Goal: Information Seeking & Learning: Understand process/instructions

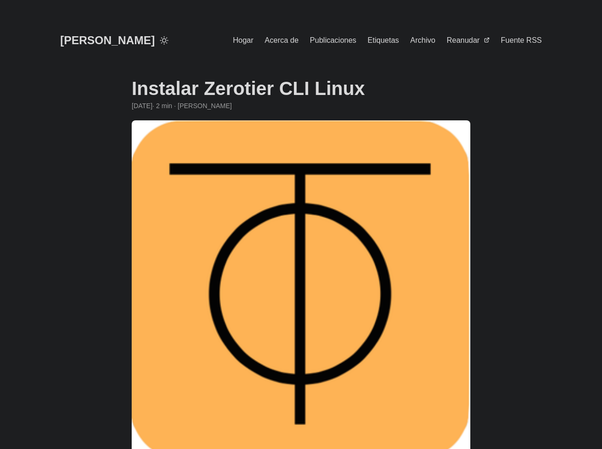
click at [324, 100] on h1 "Instalar Zerotier CLI Linux" at bounding box center [301, 88] width 339 height 23
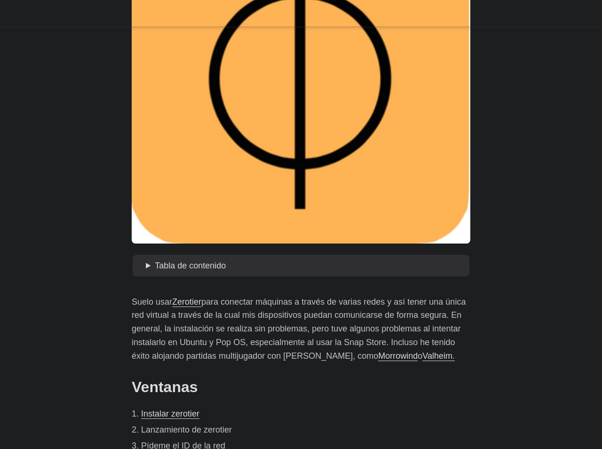
scroll to position [248, 0]
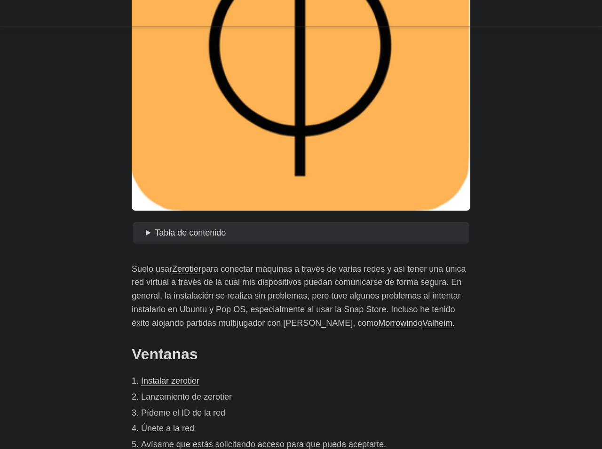
click at [141, 376] on font "Instalar zerotier" at bounding box center [170, 380] width 58 height 9
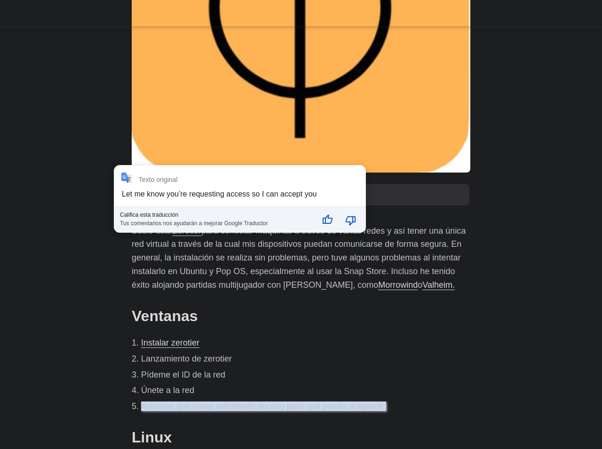
scroll to position [310, 0]
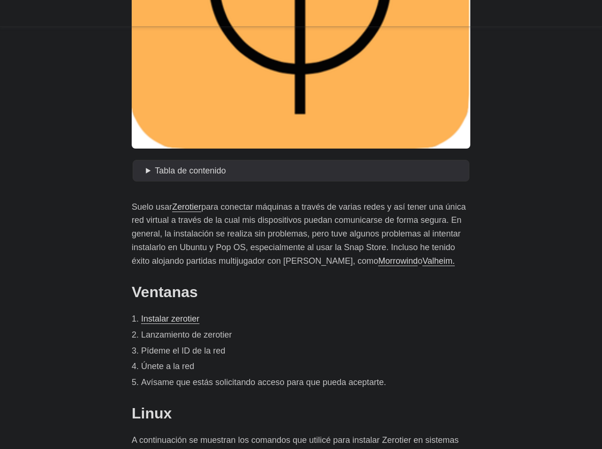
drag, startPoint x: 233, startPoint y: 284, endPoint x: 52, endPoint y: 256, distance: 182.8
drag, startPoint x: 52, startPoint y: 256, endPoint x: 48, endPoint y: 263, distance: 8.0
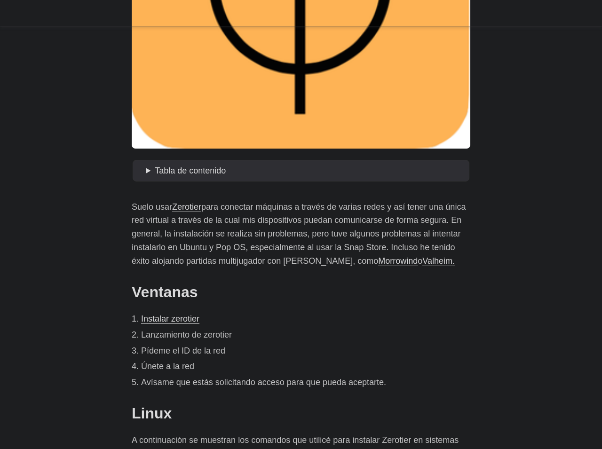
drag, startPoint x: 32, startPoint y: 274, endPoint x: 227, endPoint y: 283, distance: 195.3
copy code "url -s '[URL][DOMAIN_NAME]' | gpg --import && \ if z=$(curl -s '[URL][DOMAIN_NA…"
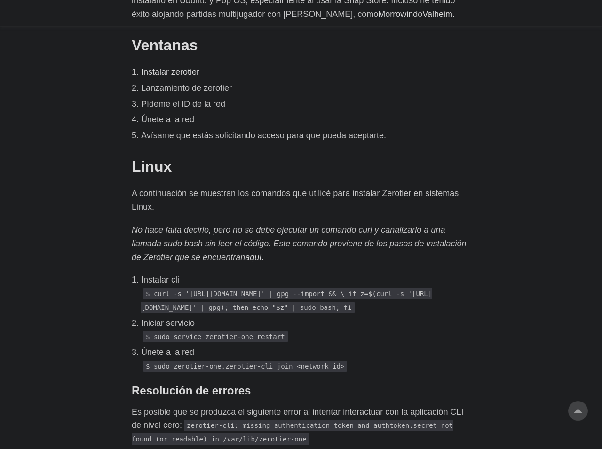
scroll to position [559, 0]
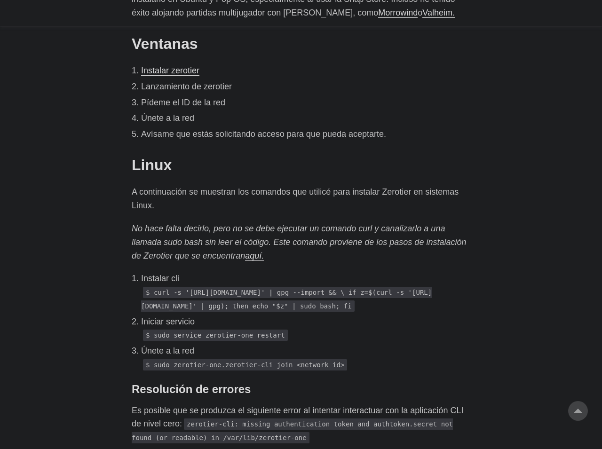
click at [240, 358] on p "$ sudo zerotier-one.zerotier-cli join <network id>" at bounding box center [305, 365] width 329 height 14
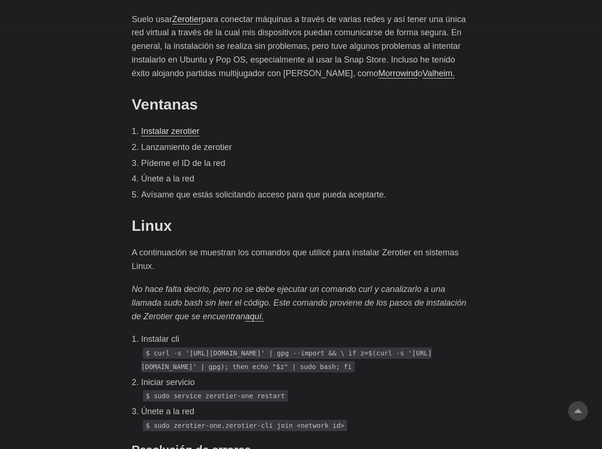
scroll to position [434, 0]
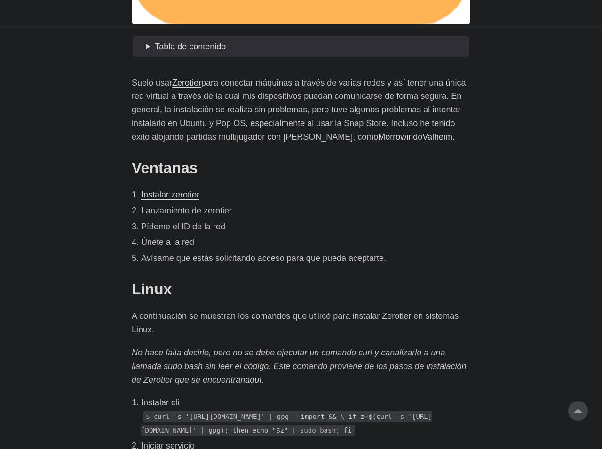
click at [245, 375] on font "aquí." at bounding box center [254, 379] width 19 height 9
